Goal: Navigation & Orientation: Find specific page/section

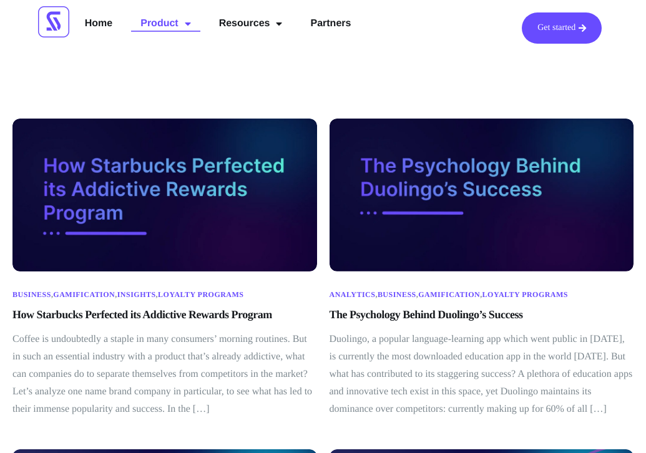
click at [162, 21] on link "Product" at bounding box center [165, 23] width 69 height 22
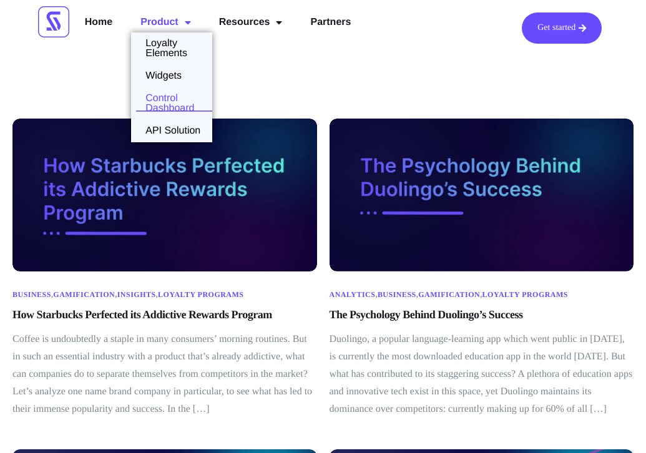
click at [159, 97] on link "Control Dashboard" at bounding box center [171, 104] width 81 height 20
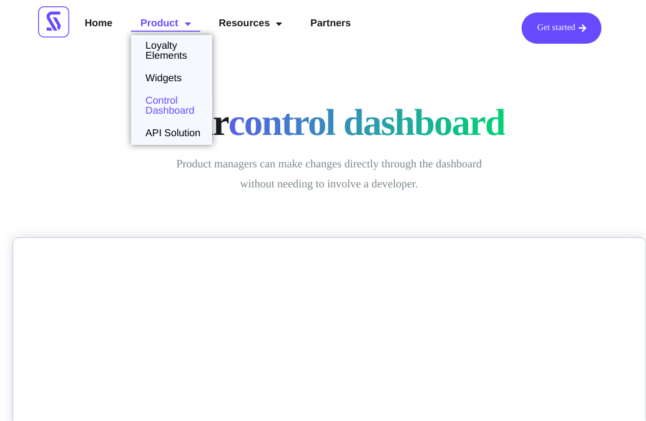
click at [154, 19] on link "Product" at bounding box center [165, 23] width 69 height 22
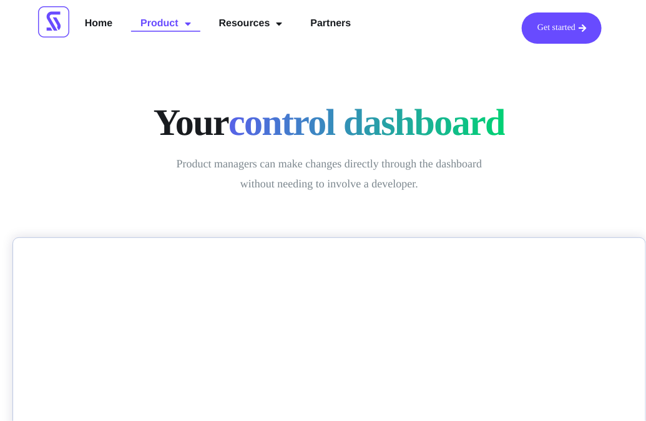
click at [159, 24] on link "Product" at bounding box center [165, 23] width 69 height 22
click at [162, 48] on div "Get started Home Product Loyalty Elements Widgets Control Dashboard API Solutio…" at bounding box center [339, 28] width 540 height 44
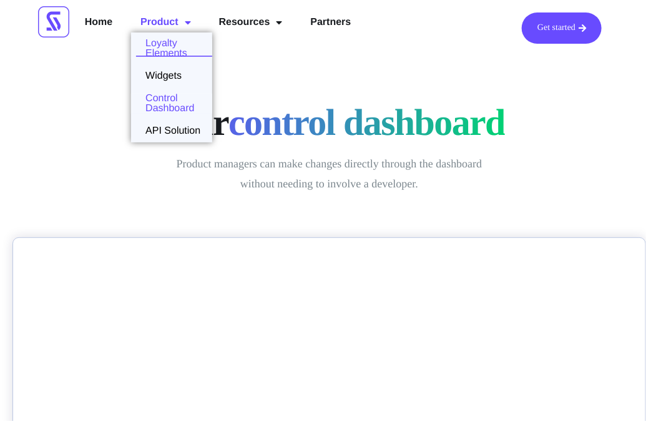
click at [155, 44] on link "Loyalty Elements" at bounding box center [171, 49] width 81 height 20
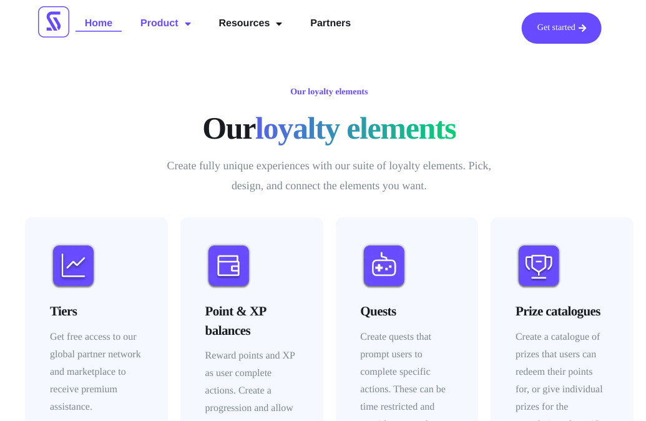
click at [94, 22] on link "Home" at bounding box center [99, 23] width 46 height 22
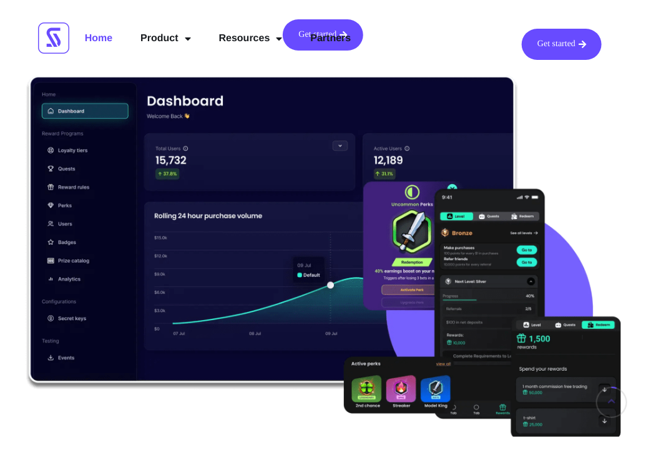
scroll to position [214, 0]
